Goal: Transaction & Acquisition: Purchase product/service

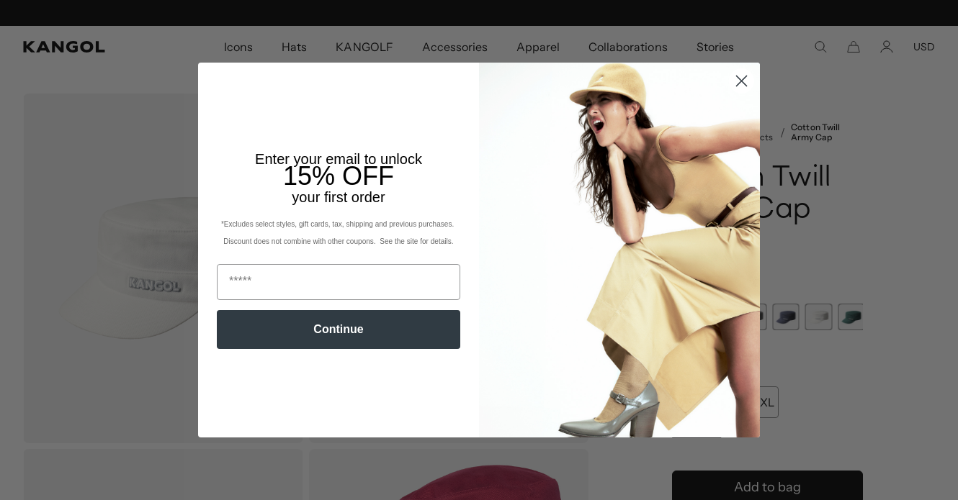
scroll to position [0, 297]
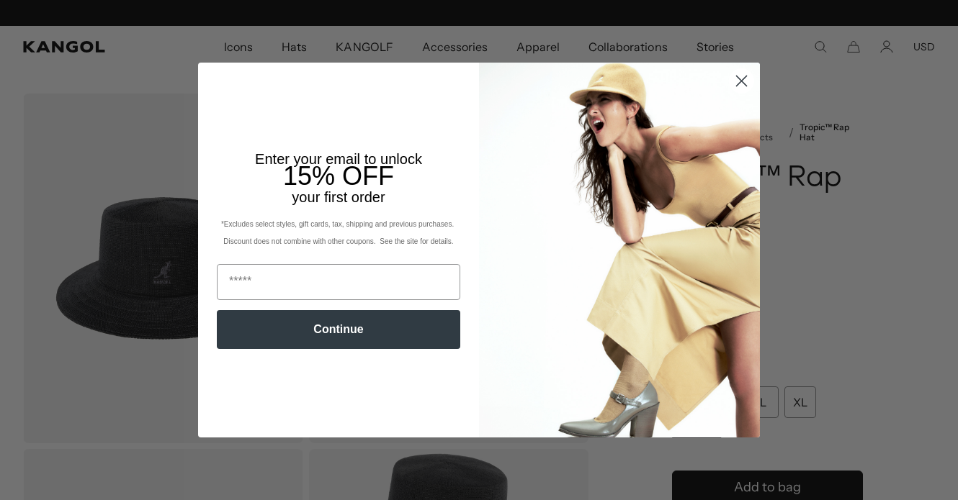
scroll to position [0, 297]
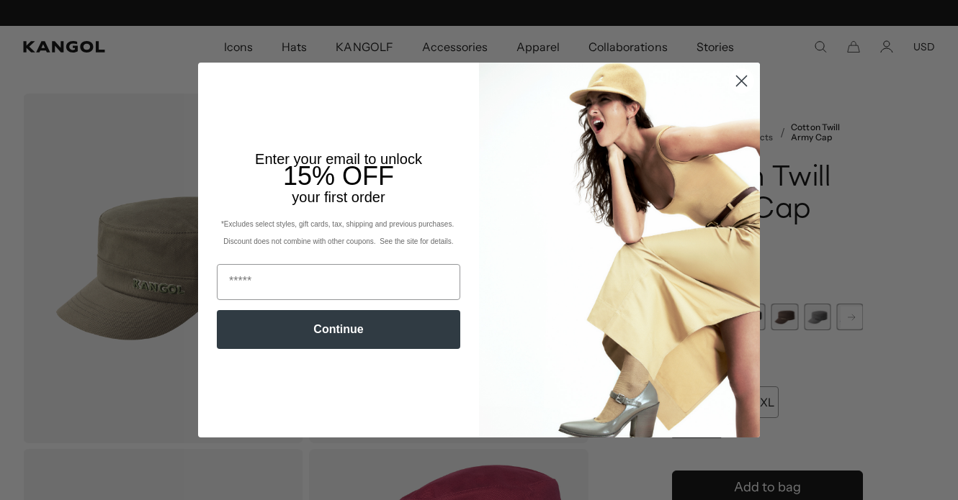
scroll to position [0, 297]
